Goal: Entertainment & Leisure: Browse casually

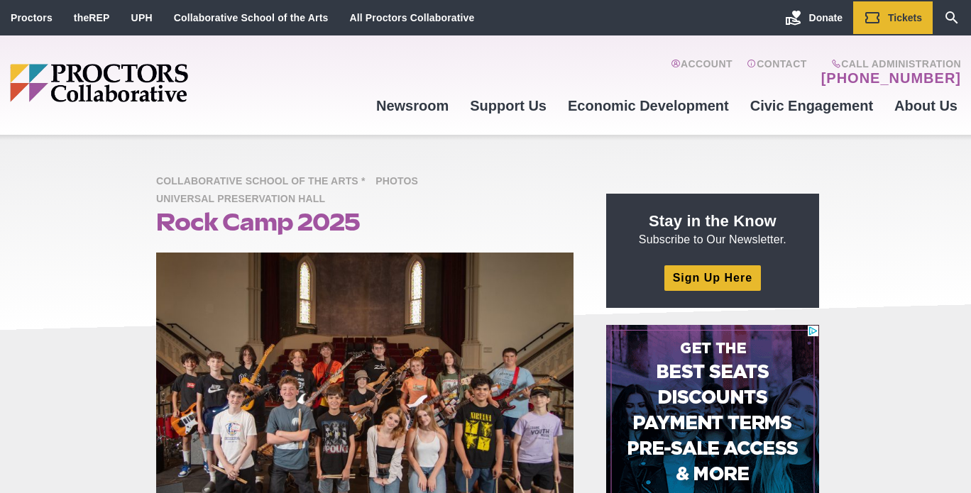
click at [413, 387] on img at bounding box center [364, 392] width 417 height 278
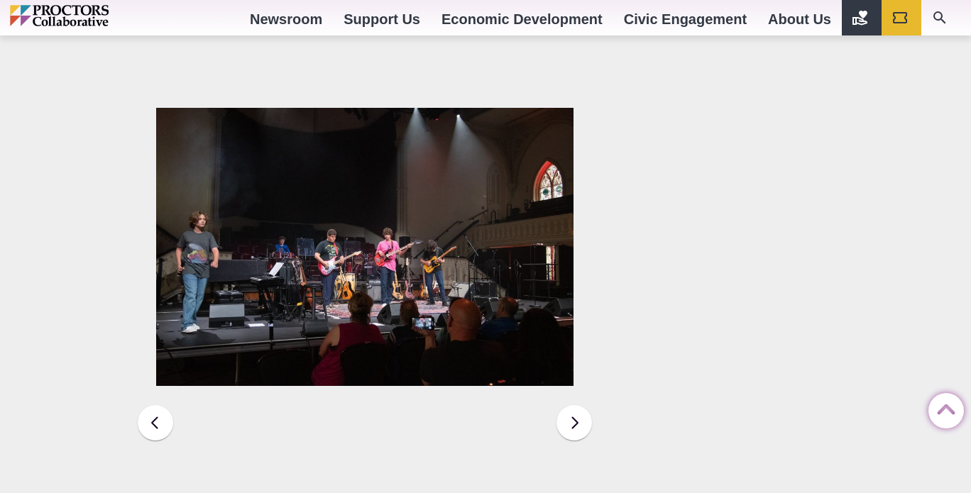
scroll to position [2169, 0]
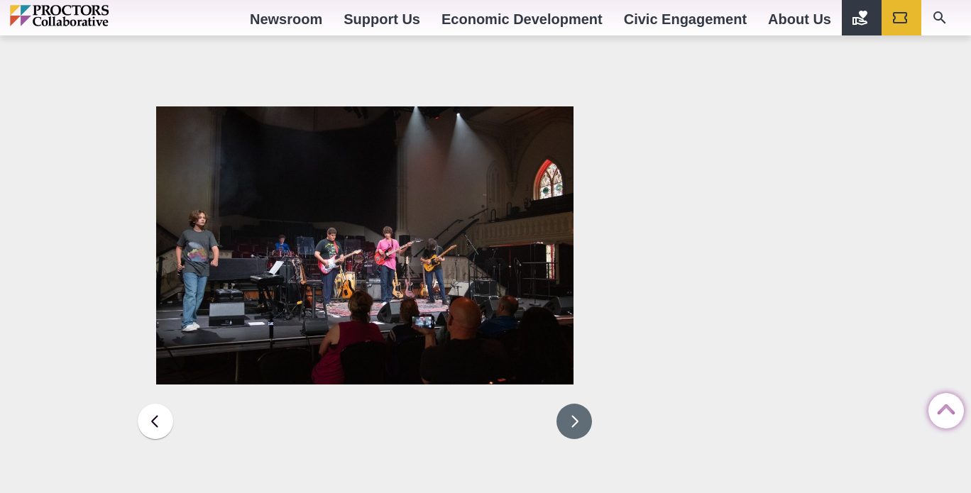
click at [574, 404] on button at bounding box center [573, 421] width 35 height 35
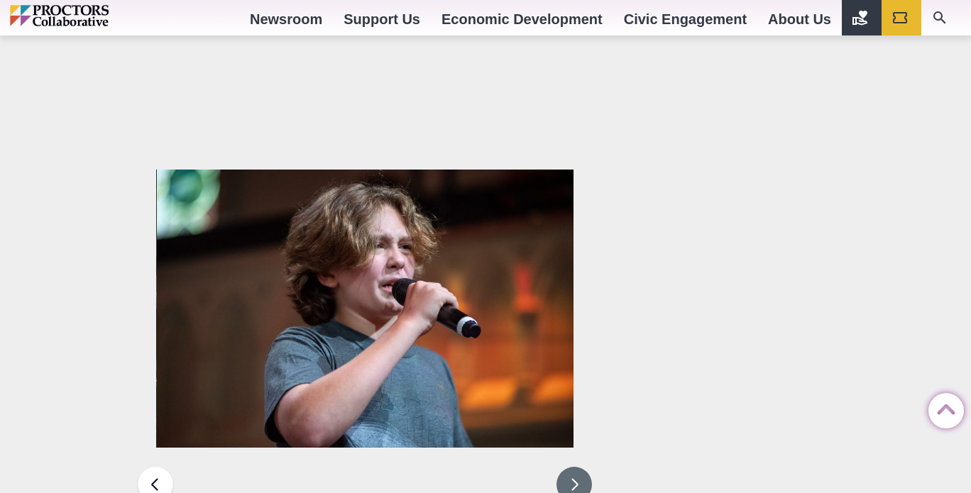
scroll to position [2105, 0]
click at [568, 468] on button at bounding box center [573, 485] width 35 height 35
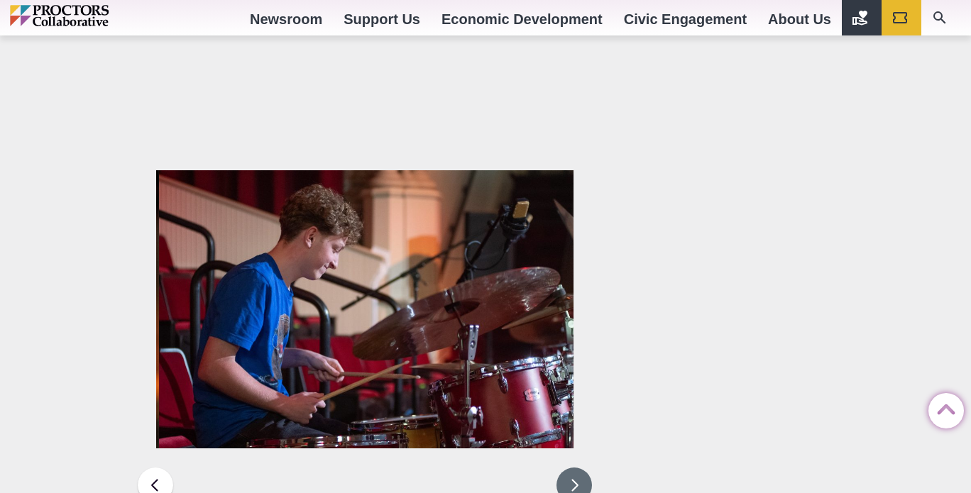
click at [589, 468] on button at bounding box center [573, 485] width 35 height 35
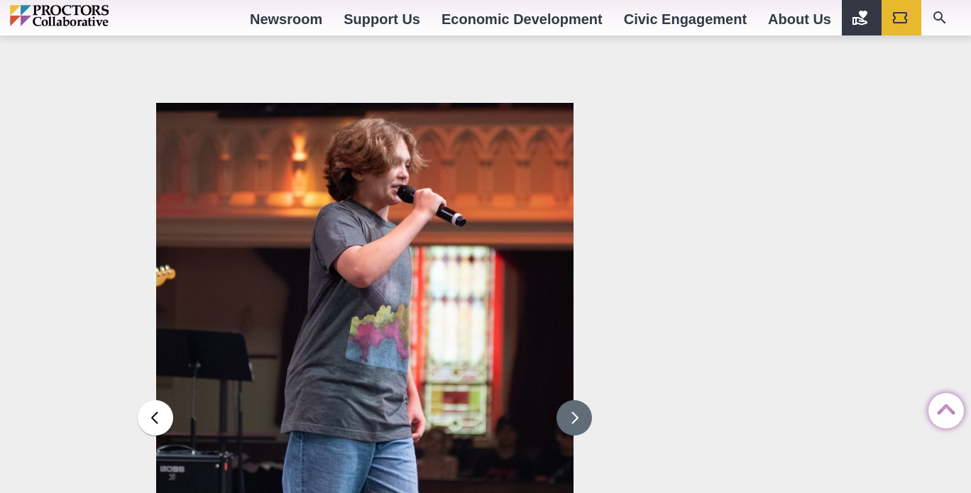
scroll to position [2179, 0]
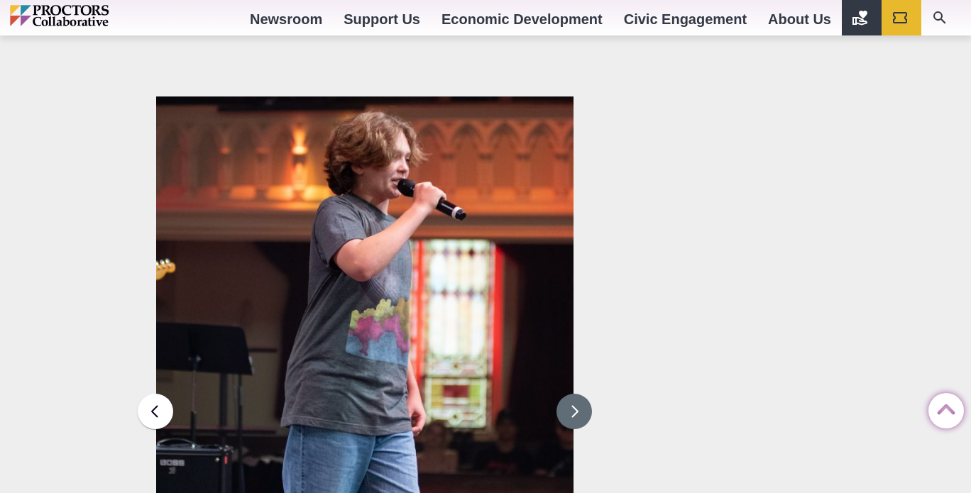
click at [570, 394] on button at bounding box center [573, 411] width 35 height 35
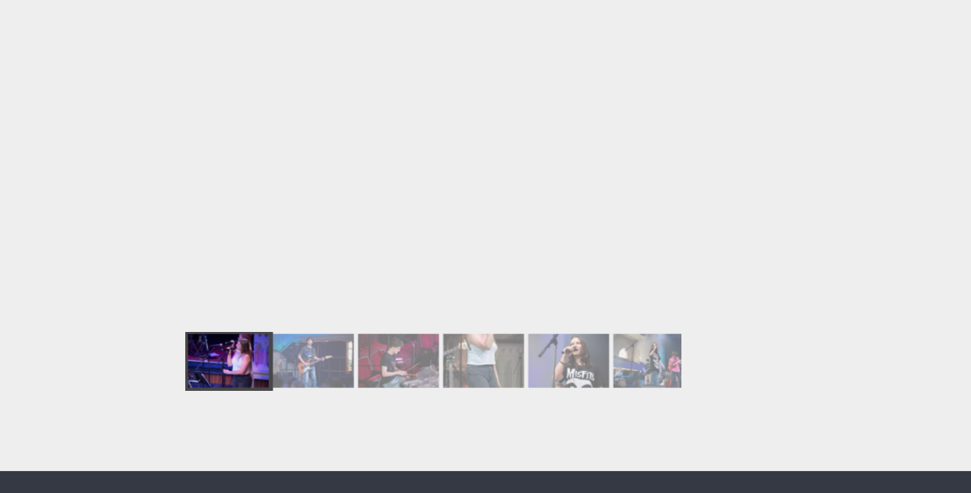
scroll to position [2543, 0]
click at [267, 359] on div at bounding box center [264, 381] width 68 height 45
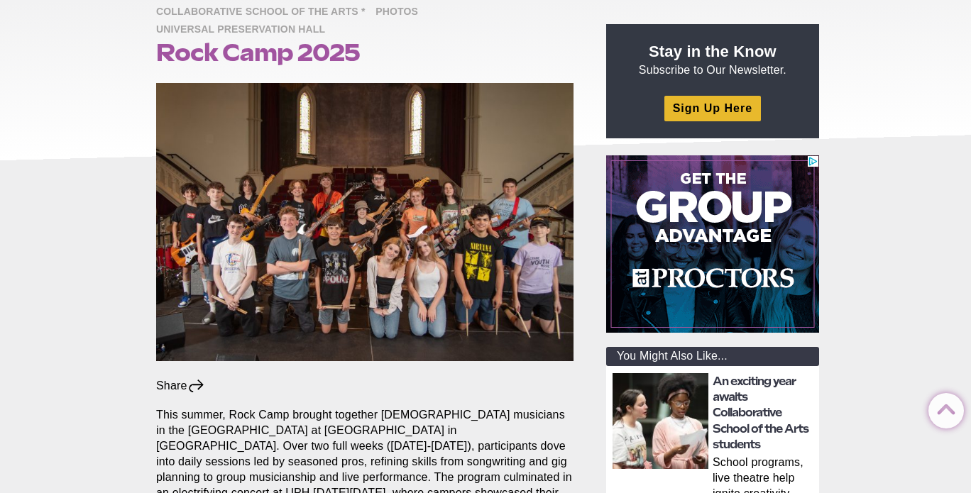
scroll to position [0, 0]
